Goal: Transaction & Acquisition: Register for event/course

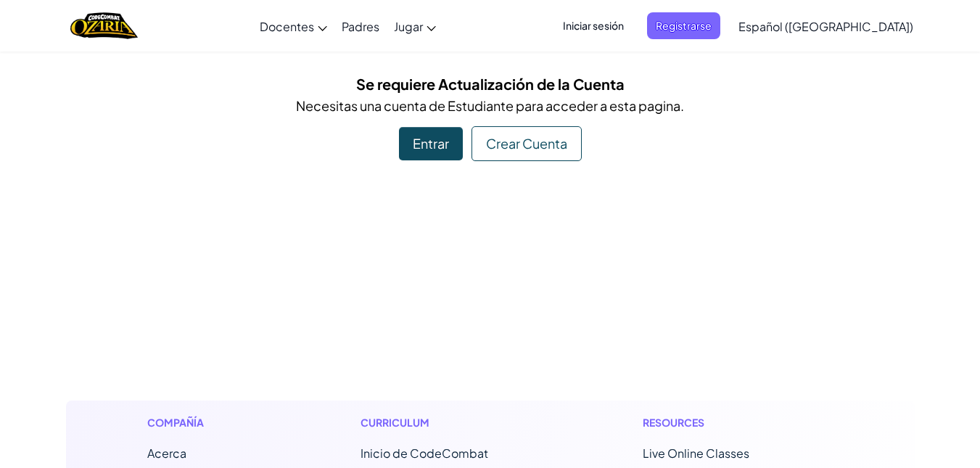
click at [437, 152] on div "Entrar" at bounding box center [431, 143] width 64 height 33
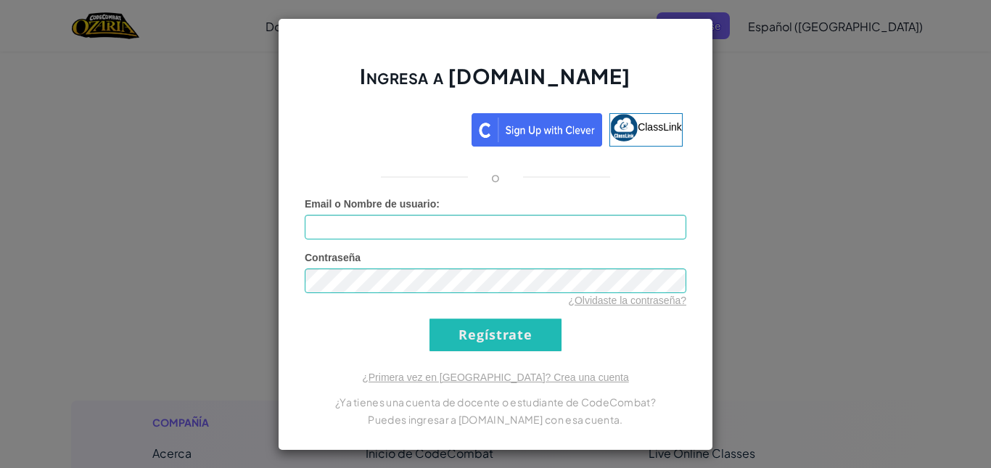
click at [788, 270] on div "Ingresa a [DOMAIN_NAME] ClassLink o Error desconocido. Email o Nombre de usuari…" at bounding box center [495, 234] width 991 height 468
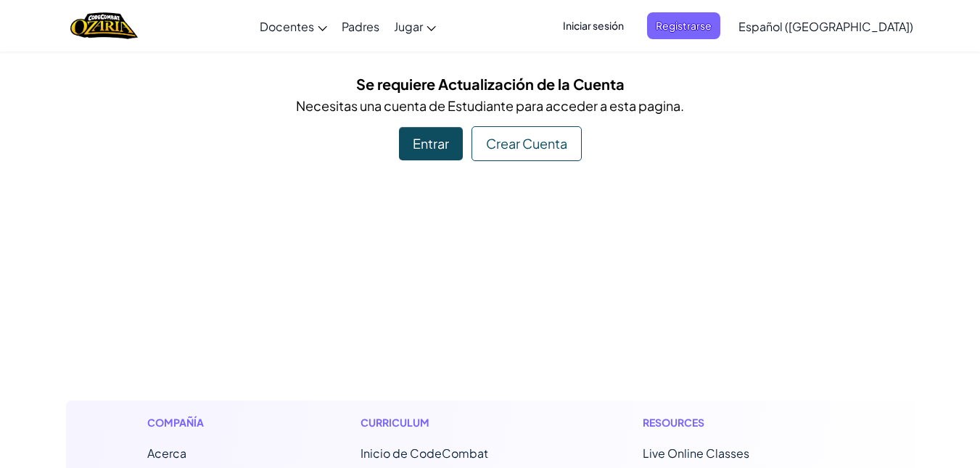
click at [632, 22] on span "Iniciar sesión" at bounding box center [593, 25] width 78 height 27
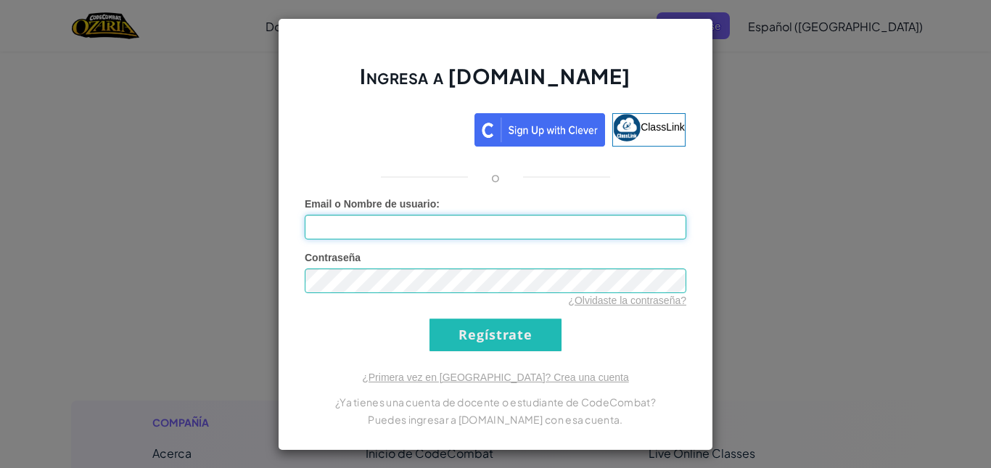
click at [553, 219] on input "Email o Nombre de usuario :" at bounding box center [495, 227] width 381 height 25
type input "[EMAIL_ADDRESS][DOMAIN_NAME]"
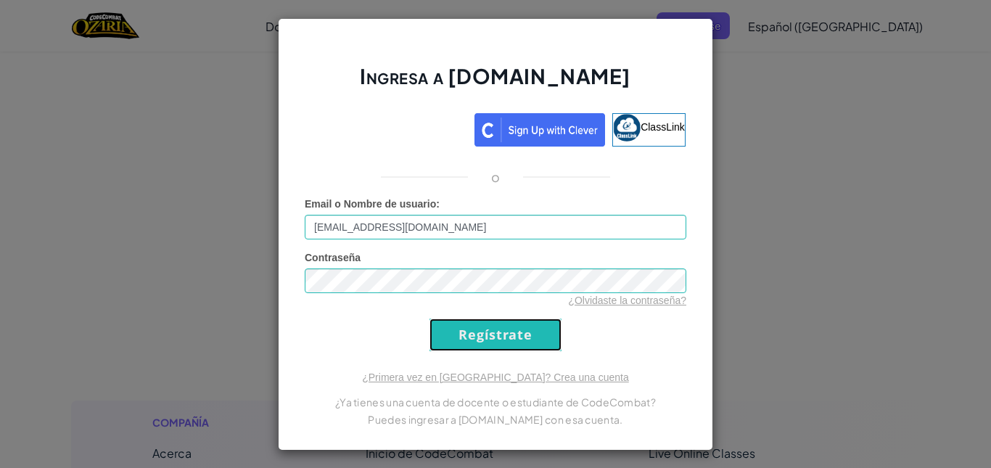
click at [505, 332] on input "Regístrate" at bounding box center [495, 334] width 132 height 33
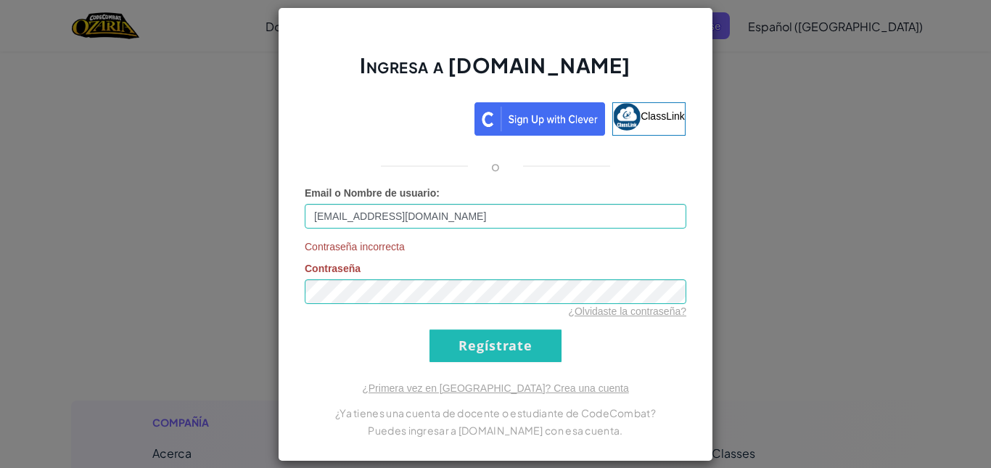
click at [732, 130] on div "Ingresa a [DOMAIN_NAME] ClassLink o Email o Nombre de usuario : [EMAIL_ADDRESS]…" at bounding box center [495, 234] width 991 height 468
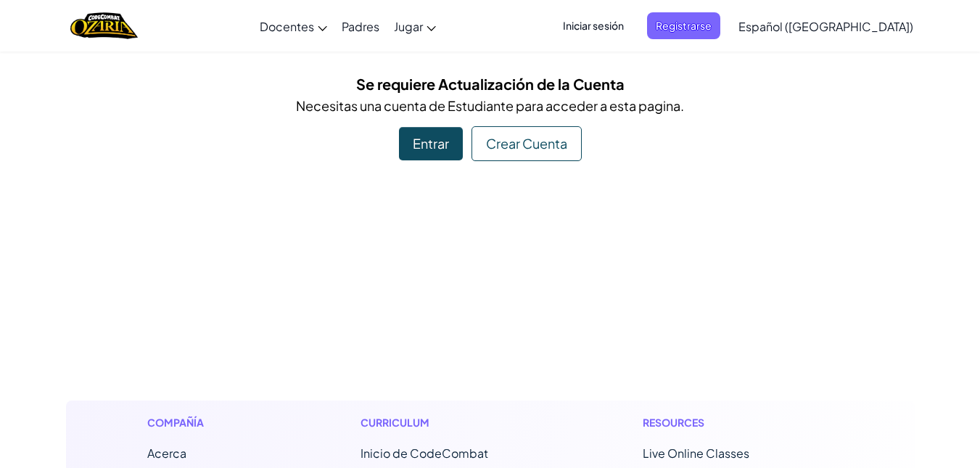
click at [632, 22] on span "Iniciar sesión" at bounding box center [593, 25] width 78 height 27
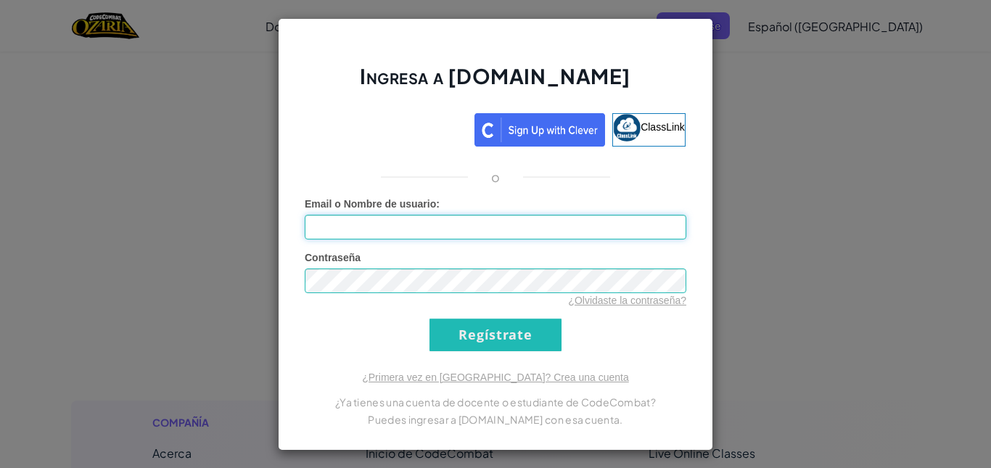
click at [442, 229] on input "Email o Nombre de usuario :" at bounding box center [495, 227] width 381 height 25
click at [729, 161] on div "Ingresa a Ozaria.com ClassLink o Error desconocido. Email o Nombre de usuario :…" at bounding box center [495, 234] width 991 height 468
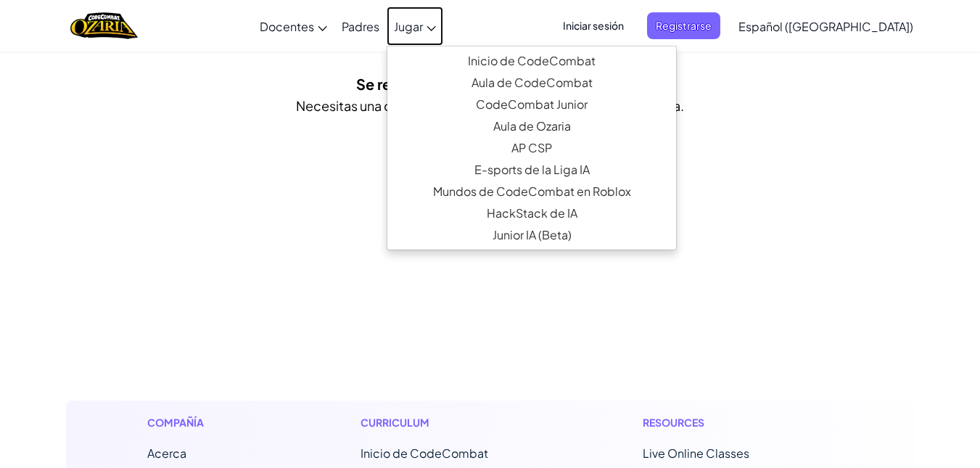
click at [423, 26] on span "Jugar" at bounding box center [408, 26] width 29 height 15
click at [129, 21] on img "Home" at bounding box center [103, 26] width 67 height 30
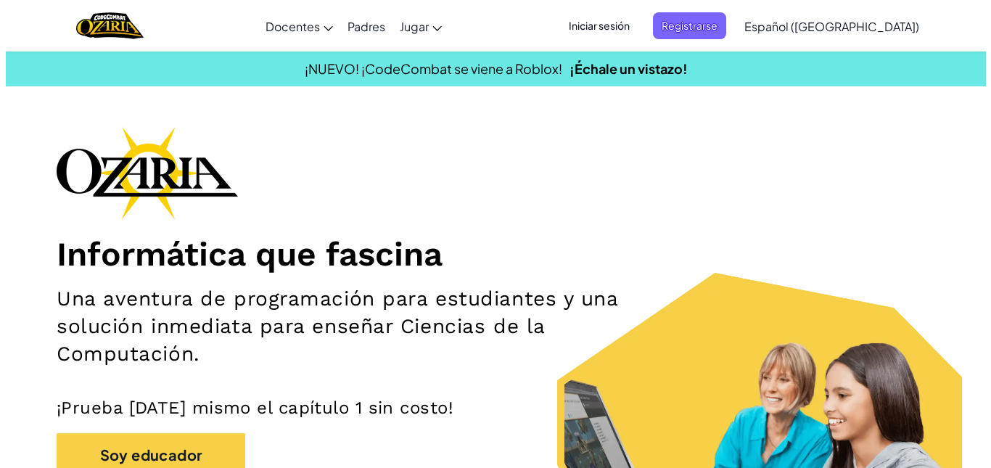
scroll to position [409, 0]
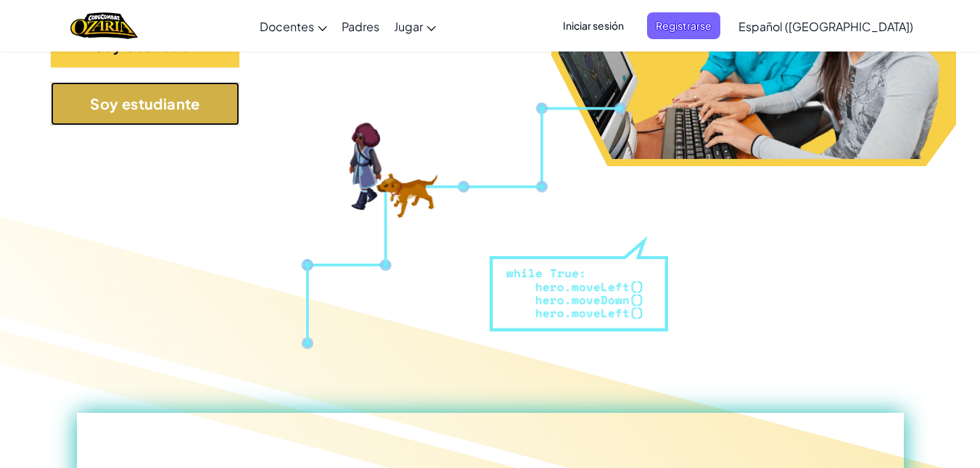
click at [211, 102] on button "Soy estudiante" at bounding box center [145, 104] width 189 height 44
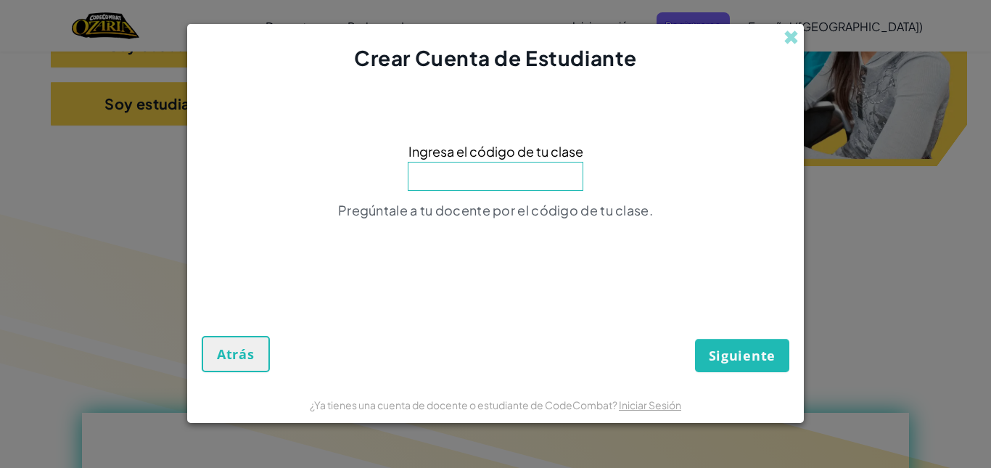
click at [487, 177] on input at bounding box center [496, 176] width 176 height 29
type input "FalseCrashBest"
click at [719, 347] on span "Siguiente" at bounding box center [742, 355] width 67 height 17
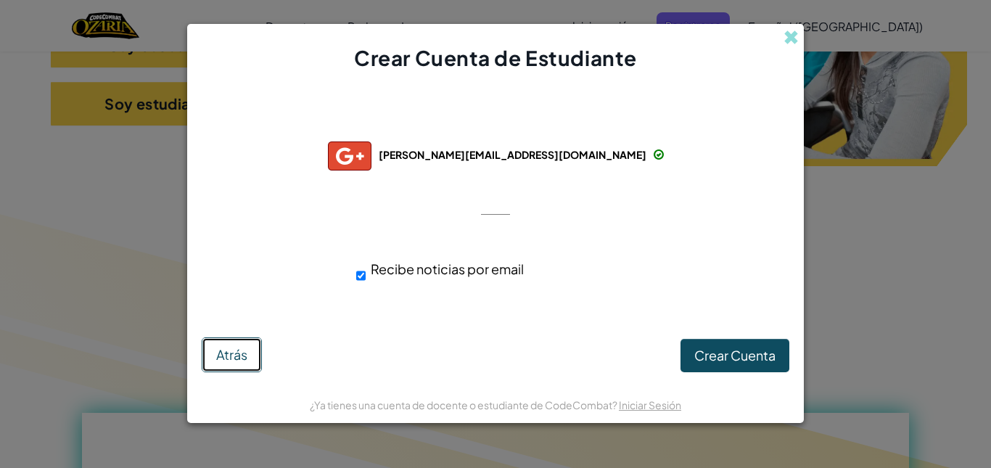
click at [223, 356] on span "Atrás" at bounding box center [231, 354] width 31 height 17
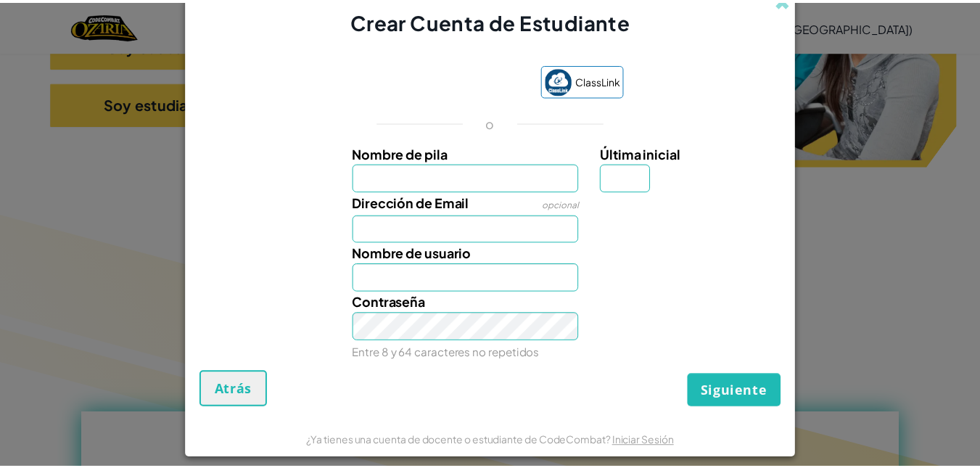
scroll to position [0, 0]
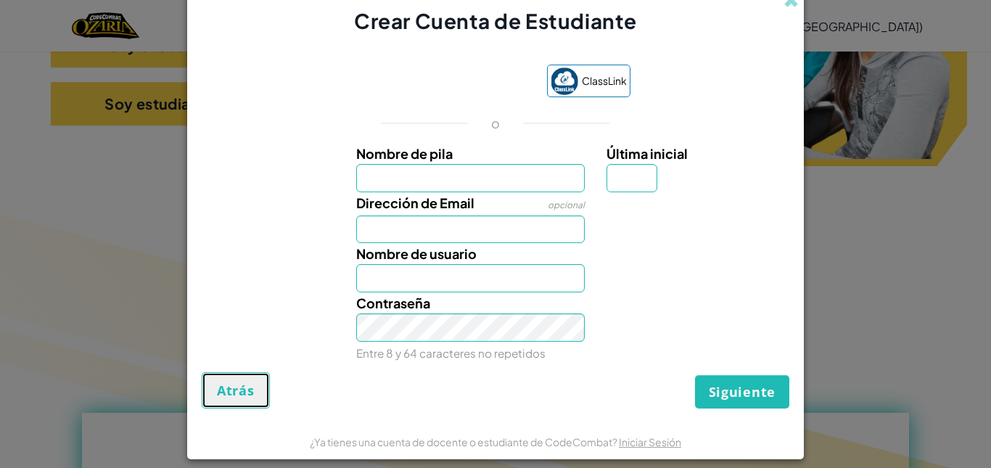
click at [220, 380] on button "Atrás" at bounding box center [236, 390] width 68 height 36
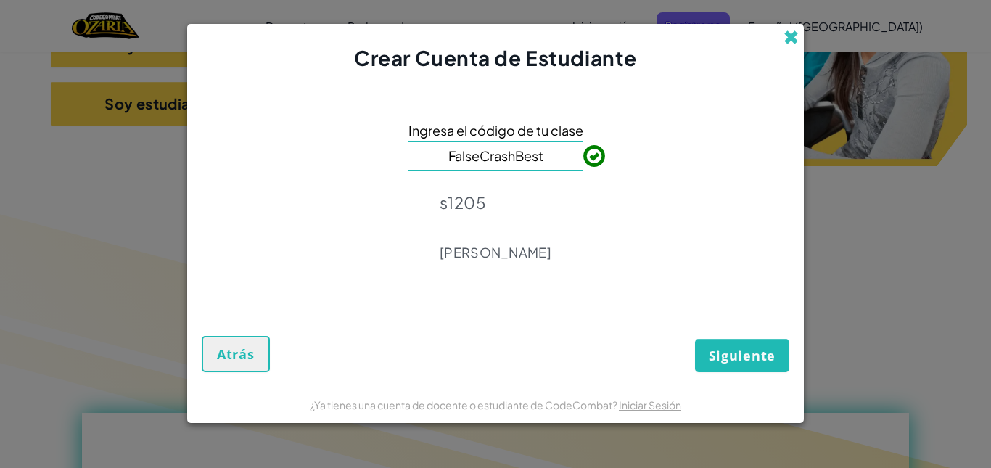
click at [798, 42] on span at bounding box center [790, 37] width 15 height 15
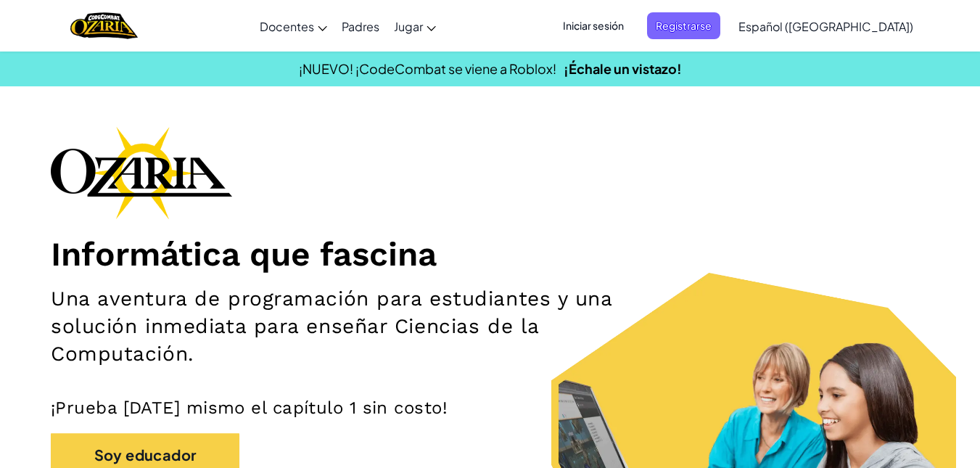
click at [602, 22] on span "Iniciar sesión" at bounding box center [593, 25] width 78 height 27
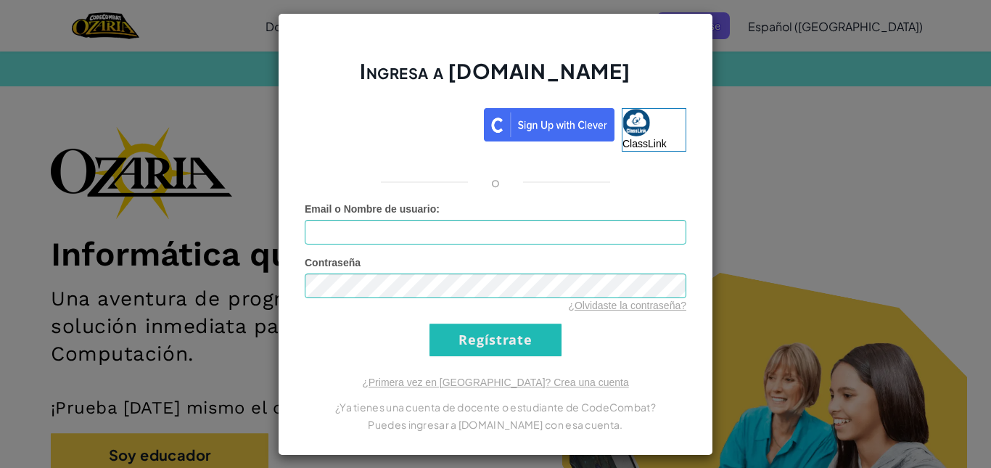
click at [723, 158] on div "Ingresa a Ozaria.com ClassLink o Error desconocido. Email o Nombre de usuario :…" at bounding box center [495, 234] width 991 height 468
